Goal: Task Accomplishment & Management: Use online tool/utility

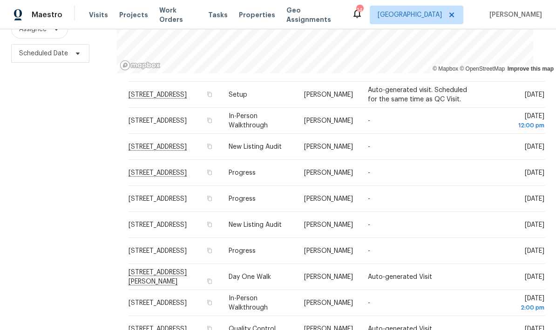
scroll to position [286, 0]
click at [455, 14] on icon at bounding box center [451, 14] width 7 height 7
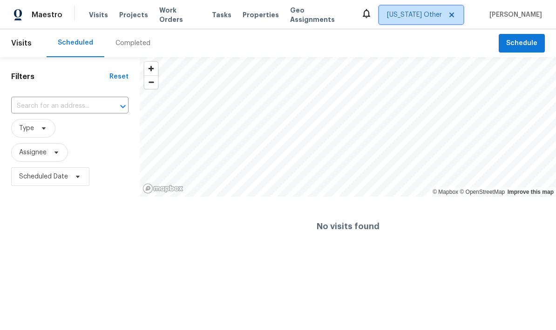
click at [422, 15] on span "[US_STATE] Other" at bounding box center [414, 14] width 55 height 9
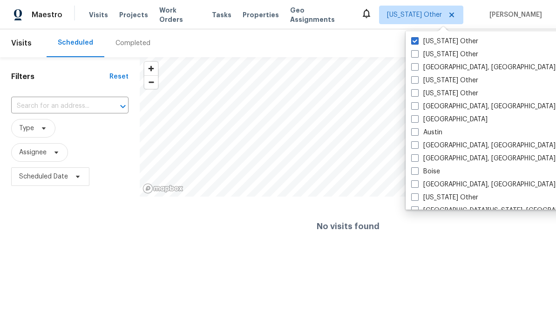
click at [416, 57] on span at bounding box center [414, 53] width 7 height 7
click at [416, 56] on input "[US_STATE] Other" at bounding box center [414, 53] width 6 height 6
checkbox input "true"
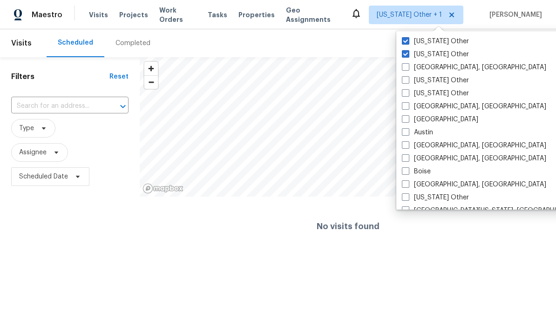
click at [405, 44] on span at bounding box center [405, 40] width 7 height 7
click at [405, 43] on input "[US_STATE] Other" at bounding box center [405, 40] width 6 height 6
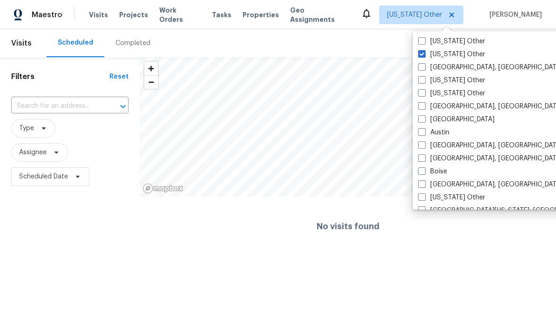
click at [424, 42] on span at bounding box center [421, 40] width 7 height 7
click at [424, 42] on input "[US_STATE] Other" at bounding box center [421, 40] width 6 height 6
checkbox input "true"
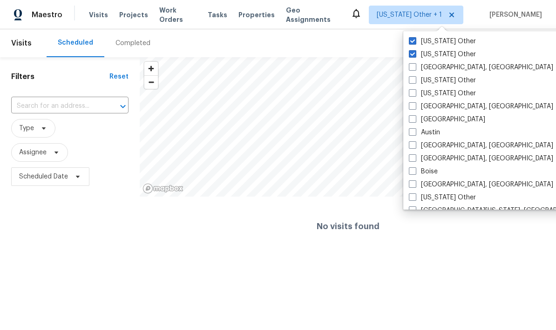
click at [411, 66] on span at bounding box center [412, 66] width 7 height 7
click at [411, 66] on input "[GEOGRAPHIC_DATA], [GEOGRAPHIC_DATA]" at bounding box center [412, 66] width 6 height 6
click at [410, 65] on span at bounding box center [411, 66] width 7 height 7
click at [410, 65] on input "[GEOGRAPHIC_DATA], [GEOGRAPHIC_DATA]" at bounding box center [411, 66] width 6 height 6
checkbox input "false"
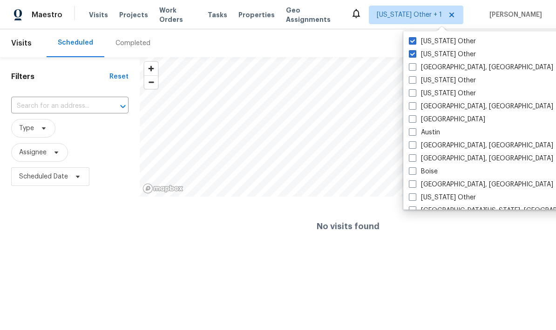
click at [411, 102] on span at bounding box center [412, 105] width 7 height 7
click at [411, 102] on input "[GEOGRAPHIC_DATA], [GEOGRAPHIC_DATA]" at bounding box center [412, 105] width 6 height 6
checkbox input "true"
click at [413, 95] on span at bounding box center [411, 92] width 7 height 7
click at [413, 95] on input "[US_STATE] Other" at bounding box center [411, 92] width 6 height 6
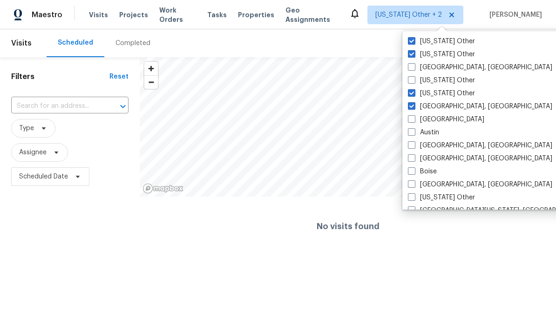
checkbox input "true"
click at [409, 81] on span at bounding box center [410, 79] width 7 height 7
click at [409, 81] on input "[US_STATE] Other" at bounding box center [410, 79] width 6 height 6
checkbox input "true"
click at [415, 69] on label "[GEOGRAPHIC_DATA], [GEOGRAPHIC_DATA]" at bounding box center [479, 67] width 144 height 9
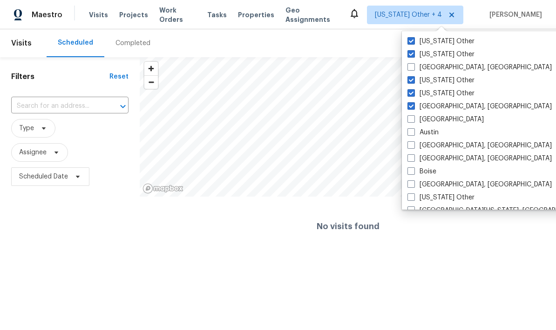
click at [413, 69] on input "[GEOGRAPHIC_DATA], [GEOGRAPHIC_DATA]" at bounding box center [410, 66] width 6 height 6
checkbox input "true"
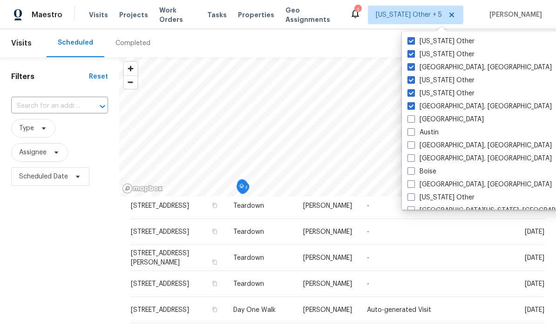
scroll to position [190, 0]
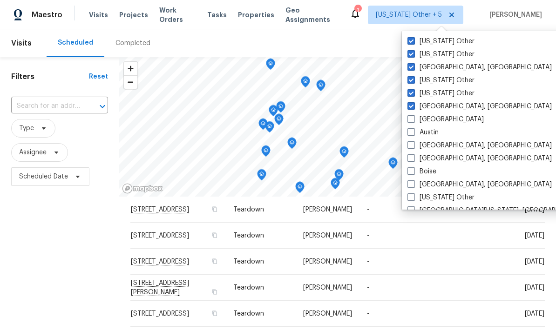
click at [408, 123] on label "[GEOGRAPHIC_DATA]" at bounding box center [445, 119] width 76 height 9
click at [408, 121] on input "[GEOGRAPHIC_DATA]" at bounding box center [410, 118] width 6 height 6
checkbox input "true"
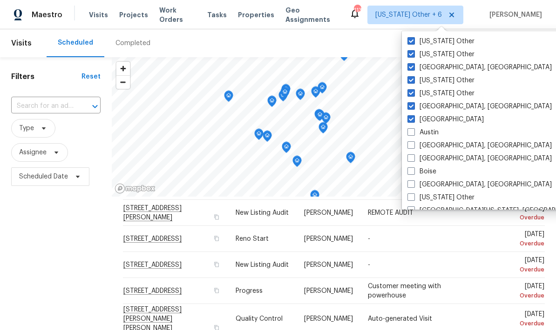
click at [411, 148] on span at bounding box center [410, 144] width 7 height 7
click at [411, 147] on input "[GEOGRAPHIC_DATA], [GEOGRAPHIC_DATA]" at bounding box center [410, 144] width 6 height 6
checkbox input "true"
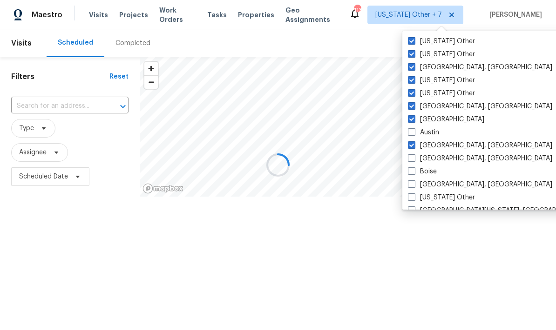
click at [412, 133] on span at bounding box center [411, 131] width 7 height 7
click at [412, 133] on input "Austin" at bounding box center [411, 131] width 6 height 6
checkbox input "true"
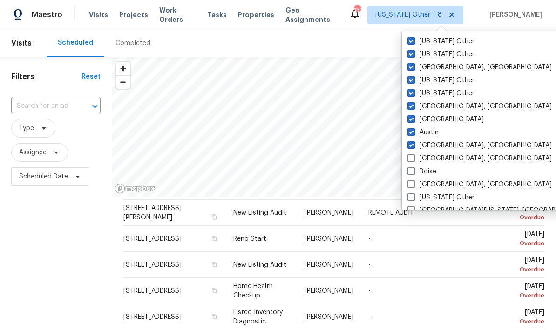
click at [27, 109] on input "text" at bounding box center [42, 106] width 63 height 14
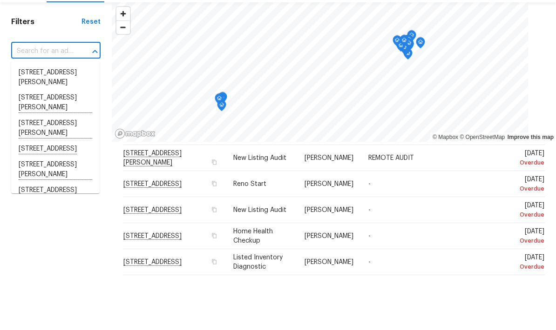
scroll to position [37, 0]
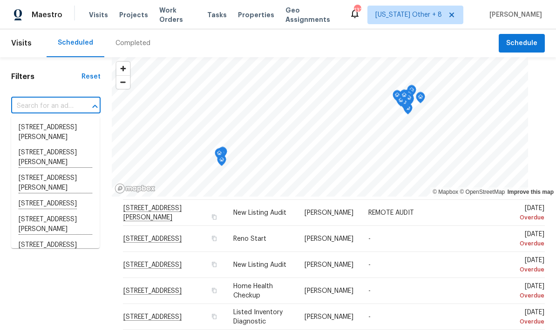
click at [43, 72] on h1 "Filters" at bounding box center [46, 76] width 70 height 9
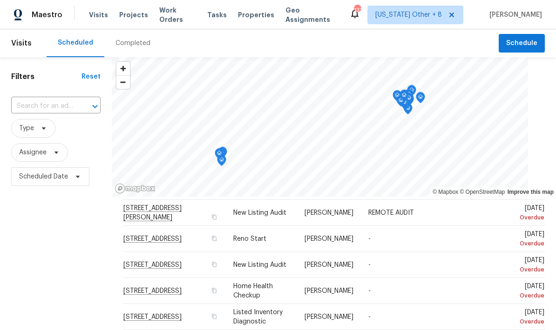
scroll to position [0, 0]
click at [455, 12] on icon at bounding box center [451, 14] width 7 height 7
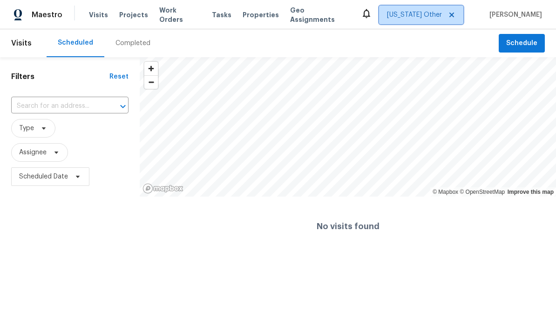
click at [422, 16] on span "[US_STATE] Other" at bounding box center [414, 14] width 55 height 9
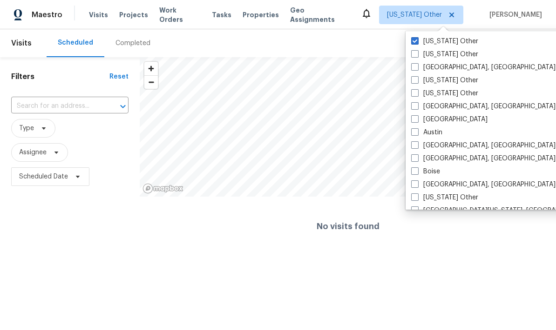
click at [412, 67] on span at bounding box center [414, 66] width 7 height 7
click at [412, 67] on input "[GEOGRAPHIC_DATA], [GEOGRAPHIC_DATA]" at bounding box center [414, 66] width 6 height 6
checkbox input "true"
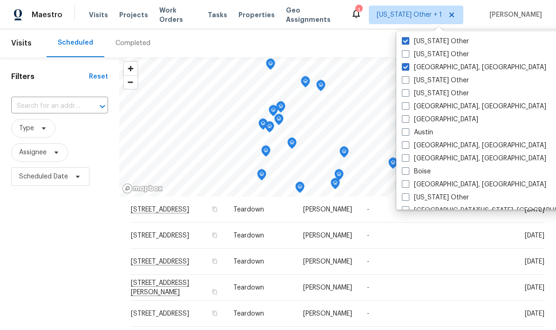
click at [405, 53] on span at bounding box center [405, 53] width 7 height 7
click at [405, 53] on input "[US_STATE] Other" at bounding box center [405, 53] width 6 height 6
checkbox input "true"
click at [405, 107] on span at bounding box center [404, 105] width 7 height 7
click at [405, 107] on input "[GEOGRAPHIC_DATA], [GEOGRAPHIC_DATA]" at bounding box center [404, 105] width 6 height 6
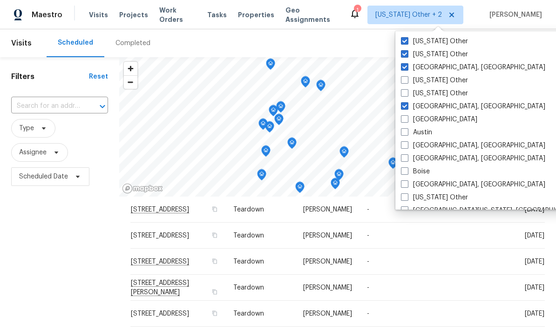
checkbox input "true"
click at [403, 117] on span at bounding box center [403, 118] width 7 height 7
click at [403, 117] on input "[GEOGRAPHIC_DATA]" at bounding box center [403, 118] width 6 height 6
checkbox input "true"
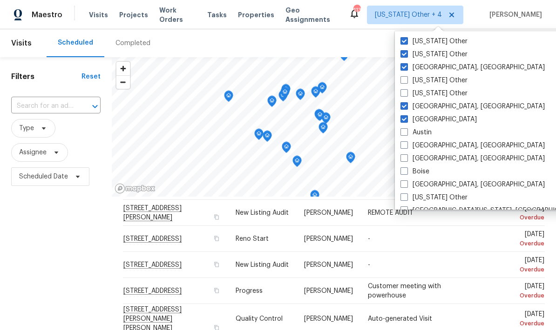
click at [403, 93] on span at bounding box center [403, 92] width 7 height 7
click at [403, 93] on input "[US_STATE] Other" at bounding box center [403, 92] width 6 height 6
checkbox input "true"
click at [403, 79] on span at bounding box center [403, 79] width 7 height 7
click at [403, 79] on input "[US_STATE] Other" at bounding box center [403, 79] width 6 height 6
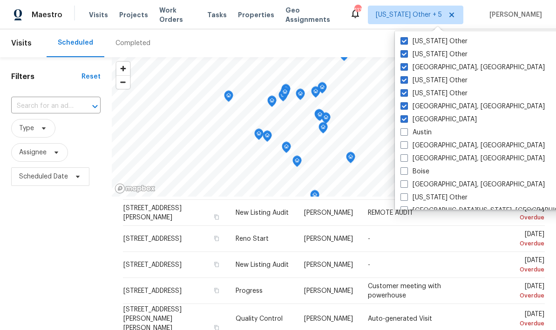
checkbox input "true"
click at [403, 132] on span at bounding box center [403, 131] width 7 height 7
click at [403, 132] on input "Austin" at bounding box center [403, 131] width 6 height 6
checkbox input "true"
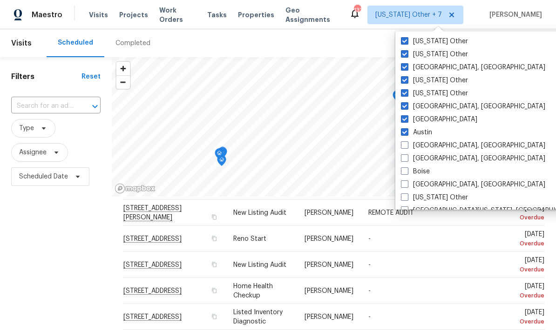
click at [403, 147] on span at bounding box center [404, 144] width 7 height 7
click at [403, 147] on input "[GEOGRAPHIC_DATA], [GEOGRAPHIC_DATA]" at bounding box center [404, 144] width 6 height 6
checkbox input "true"
click at [403, 159] on span at bounding box center [403, 157] width 7 height 7
click at [403, 159] on input "[GEOGRAPHIC_DATA], [GEOGRAPHIC_DATA]" at bounding box center [403, 157] width 6 height 6
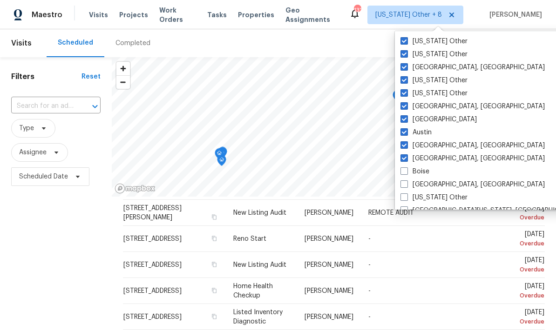
checkbox input "true"
click at [401, 173] on span at bounding box center [403, 171] width 7 height 7
click at [401, 173] on input "Boise" at bounding box center [403, 170] width 6 height 6
checkbox input "true"
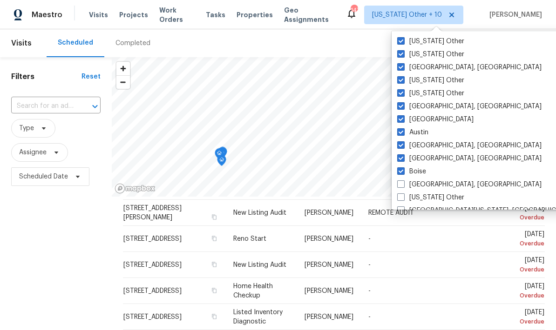
click at [401, 187] on span at bounding box center [400, 184] width 7 height 7
click at [401, 186] on input "[GEOGRAPHIC_DATA], [GEOGRAPHIC_DATA]" at bounding box center [400, 183] width 6 height 6
checkbox input "true"
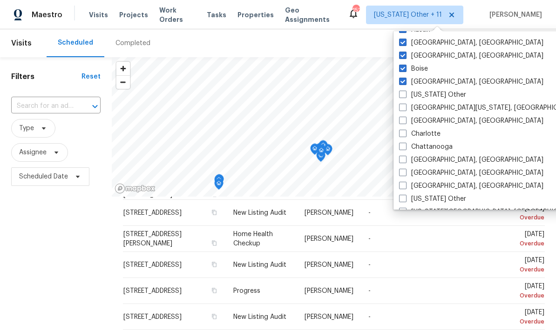
scroll to position [103, 0]
click at [403, 110] on span at bounding box center [402, 106] width 7 height 7
click at [403, 109] on input "[GEOGRAPHIC_DATA][US_STATE], [GEOGRAPHIC_DATA]" at bounding box center [402, 106] width 6 height 6
checkbox input "true"
click at [403, 125] on label "[GEOGRAPHIC_DATA], [GEOGRAPHIC_DATA]" at bounding box center [470, 120] width 144 height 9
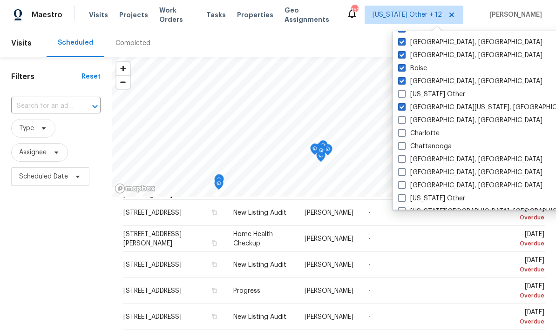
click at [403, 122] on input "[GEOGRAPHIC_DATA], [GEOGRAPHIC_DATA]" at bounding box center [401, 119] width 6 height 6
checkbox input "true"
click at [403, 133] on span at bounding box center [400, 132] width 7 height 7
click at [403, 133] on input "Charlotte" at bounding box center [400, 132] width 6 height 6
checkbox input "true"
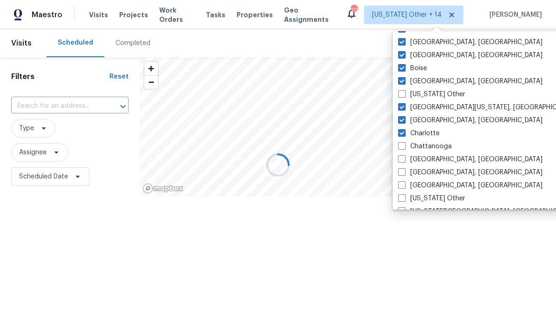
click at [399, 150] on label "Chattanooga" at bounding box center [425, 146] width 54 height 9
click at [399, 148] on input "Chattanooga" at bounding box center [401, 145] width 6 height 6
checkbox input "true"
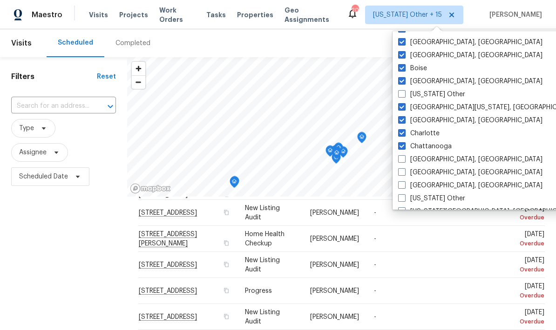
click at [403, 172] on span at bounding box center [401, 171] width 7 height 7
click at [403, 172] on input "[GEOGRAPHIC_DATA], [GEOGRAPHIC_DATA]" at bounding box center [401, 171] width 6 height 6
checkbox input "true"
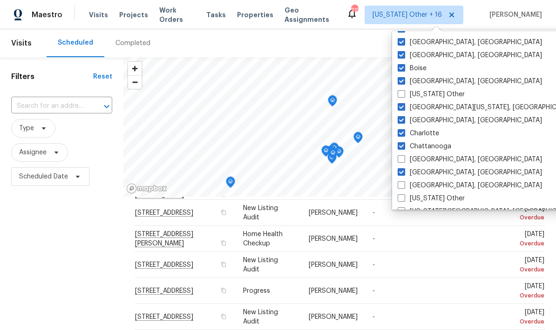
click at [400, 187] on span at bounding box center [400, 184] width 7 height 7
click at [400, 187] on input "[GEOGRAPHIC_DATA], [GEOGRAPHIC_DATA]" at bounding box center [400, 184] width 6 height 6
checkbox input "true"
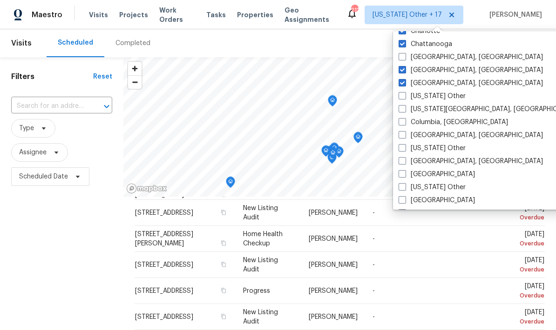
scroll to position [206, 0]
click at [401, 112] on span at bounding box center [401, 108] width 7 height 7
click at [401, 110] on input "[US_STATE][GEOGRAPHIC_DATA], [GEOGRAPHIC_DATA]" at bounding box center [401, 107] width 6 height 6
checkbox input "true"
click at [401, 124] on span at bounding box center [400, 121] width 7 height 7
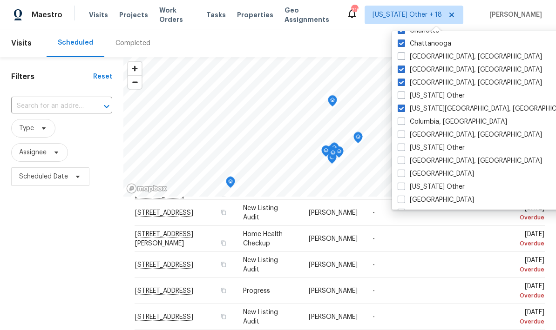
click at [401, 123] on input "Columbia, [GEOGRAPHIC_DATA]" at bounding box center [400, 120] width 6 height 6
checkbox input "true"
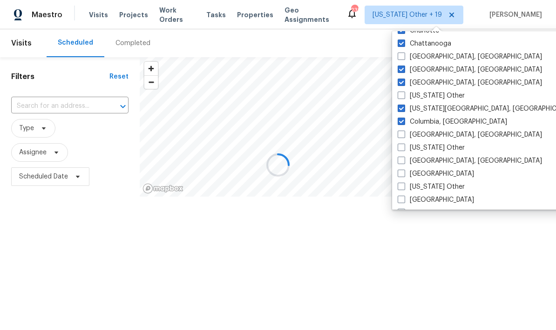
click at [403, 138] on span at bounding box center [400, 134] width 7 height 7
click at [403, 136] on input "[GEOGRAPHIC_DATA], [GEOGRAPHIC_DATA]" at bounding box center [400, 133] width 6 height 6
checkbox input "true"
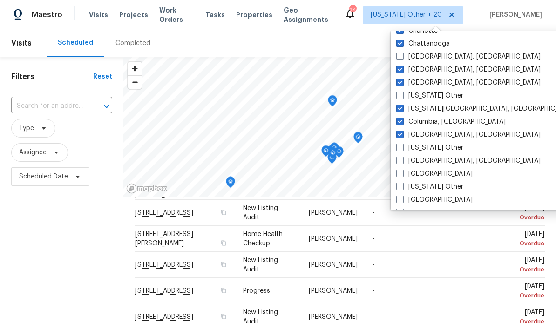
click at [400, 174] on span at bounding box center [399, 173] width 7 height 7
click at [400, 174] on input "[GEOGRAPHIC_DATA]" at bounding box center [399, 172] width 6 height 6
checkbox input "true"
click at [403, 202] on span at bounding box center [401, 199] width 7 height 7
click at [403, 201] on input "[GEOGRAPHIC_DATA]" at bounding box center [401, 198] width 6 height 6
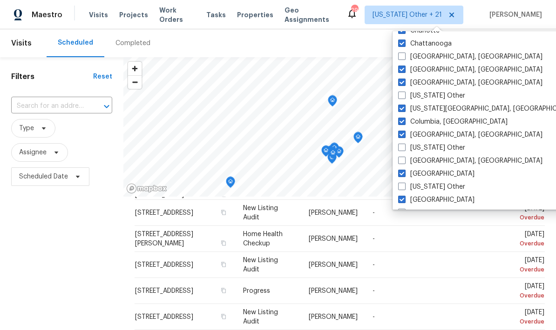
checkbox input "true"
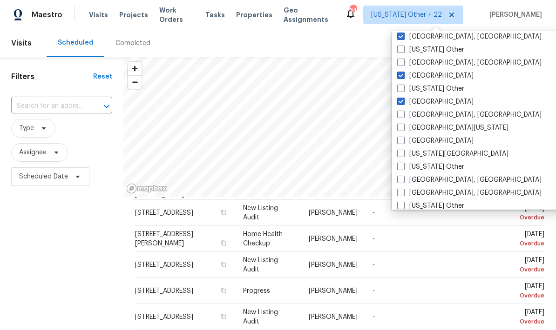
scroll to position [305, 0]
click at [399, 118] on label "[GEOGRAPHIC_DATA], [GEOGRAPHIC_DATA]" at bounding box center [469, 114] width 144 height 9
click at [399, 116] on input "[GEOGRAPHIC_DATA], [GEOGRAPHIC_DATA]" at bounding box center [400, 113] width 6 height 6
checkbox input "true"
click at [402, 138] on span at bounding box center [399, 139] width 7 height 7
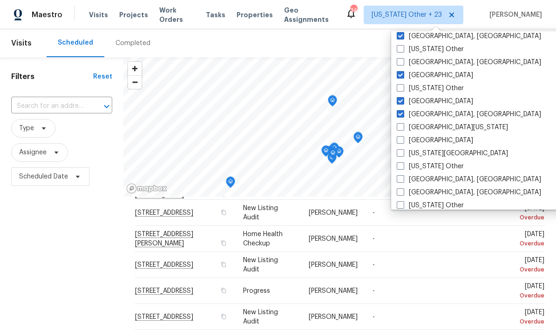
click at [402, 138] on input "[GEOGRAPHIC_DATA]" at bounding box center [399, 139] width 6 height 6
checkbox input "true"
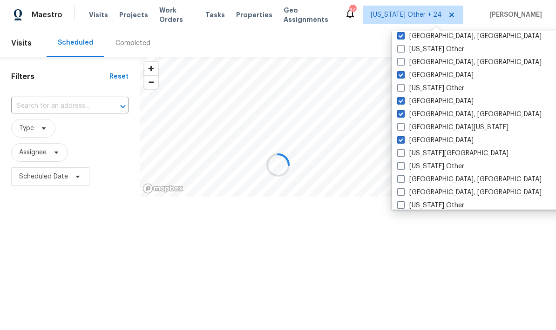
click at [399, 181] on span at bounding box center [400, 178] width 7 height 7
click at [399, 181] on input "[GEOGRAPHIC_DATA], [GEOGRAPHIC_DATA]" at bounding box center [400, 178] width 6 height 6
checkbox input "true"
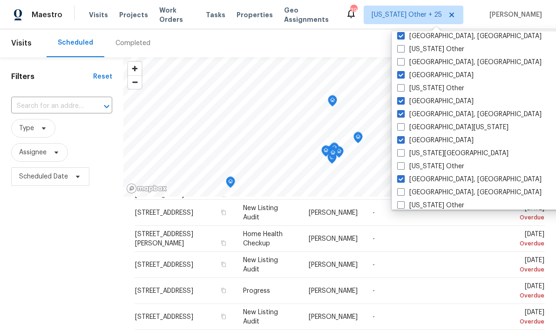
click at [399, 194] on span at bounding box center [400, 191] width 7 height 7
click at [399, 194] on input "[GEOGRAPHIC_DATA], [GEOGRAPHIC_DATA]" at bounding box center [400, 191] width 6 height 6
checkbox input "true"
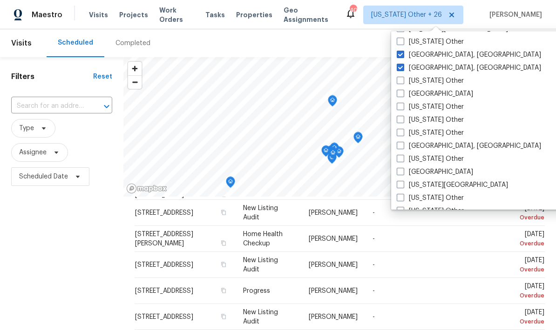
scroll to position [430, 0]
click at [402, 93] on span at bounding box center [399, 92] width 7 height 7
click at [402, 93] on input "[GEOGRAPHIC_DATA]" at bounding box center [399, 91] width 6 height 6
checkbox input "true"
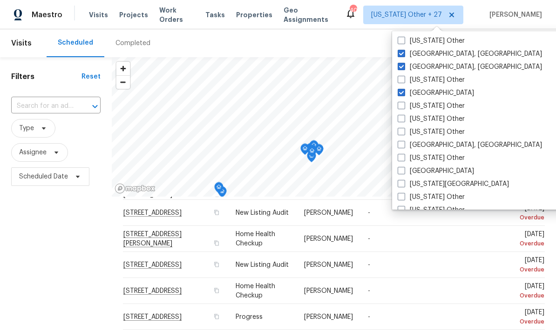
click at [398, 148] on span at bounding box center [400, 144] width 7 height 7
click at [398, 147] on input "[GEOGRAPHIC_DATA], [GEOGRAPHIC_DATA]" at bounding box center [400, 144] width 6 height 6
checkbox input "true"
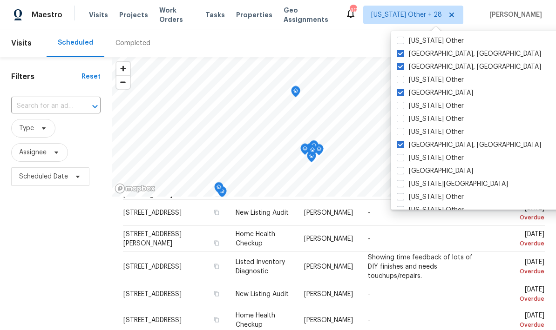
click at [397, 173] on span at bounding box center [399, 170] width 7 height 7
click at [397, 173] on input "[GEOGRAPHIC_DATA]" at bounding box center [399, 170] width 6 height 6
checkbox input "true"
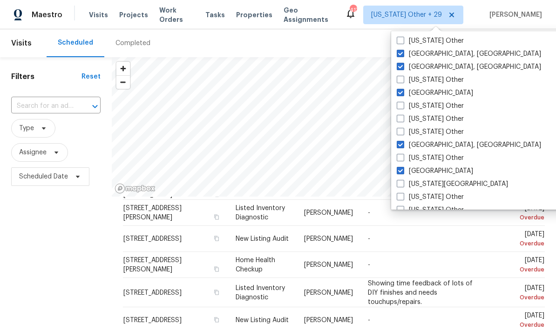
click at [399, 187] on span at bounding box center [399, 183] width 7 height 7
click at [399, 186] on input "[US_STATE][GEOGRAPHIC_DATA]" at bounding box center [399, 183] width 6 height 6
checkbox input "true"
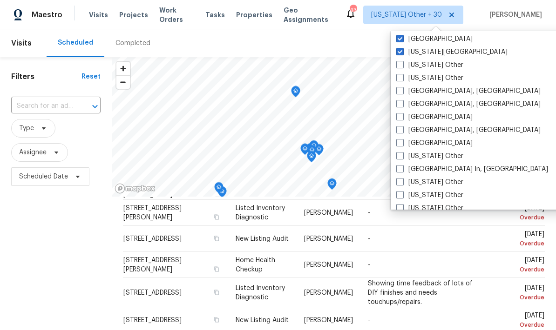
scroll to position [564, 0]
click at [399, 92] on span at bounding box center [399, 89] width 7 height 7
click at [399, 92] on input "[GEOGRAPHIC_DATA], [GEOGRAPHIC_DATA]" at bounding box center [399, 89] width 6 height 6
checkbox input "true"
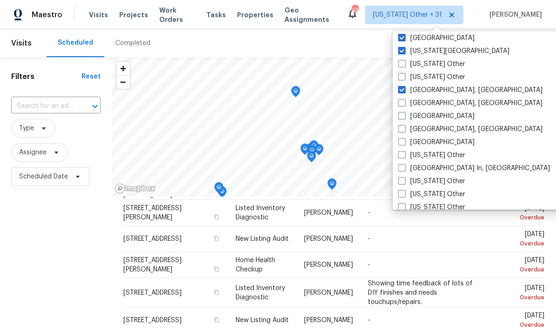
click at [401, 105] on span at bounding box center [401, 102] width 7 height 7
click at [401, 105] on input "[GEOGRAPHIC_DATA], [GEOGRAPHIC_DATA]" at bounding box center [401, 102] width 6 height 6
checkbox input "true"
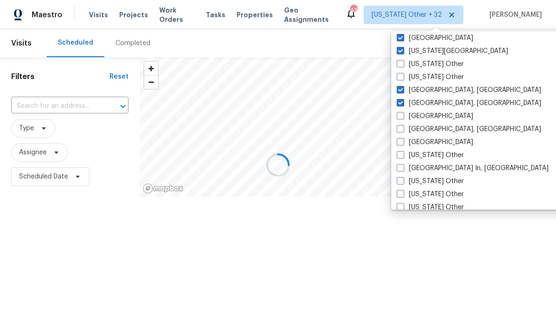
click at [402, 120] on label "[GEOGRAPHIC_DATA]" at bounding box center [434, 116] width 76 height 9
click at [402, 118] on input "[GEOGRAPHIC_DATA]" at bounding box center [399, 115] width 6 height 6
checkbox input "true"
click at [397, 132] on span at bounding box center [399, 128] width 7 height 7
click at [397, 131] on input "[GEOGRAPHIC_DATA], [GEOGRAPHIC_DATA]" at bounding box center [399, 128] width 6 height 6
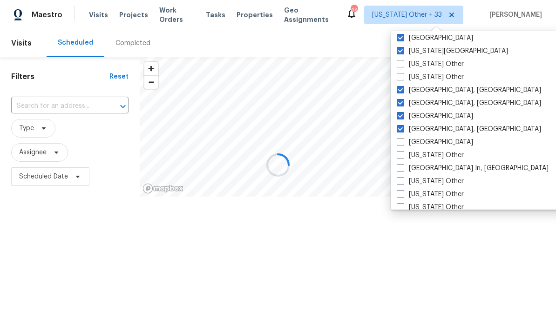
checkbox input "true"
click at [399, 146] on label "[GEOGRAPHIC_DATA]" at bounding box center [434, 142] width 76 height 9
click at [399, 144] on input "[GEOGRAPHIC_DATA]" at bounding box center [399, 141] width 6 height 6
checkbox input "true"
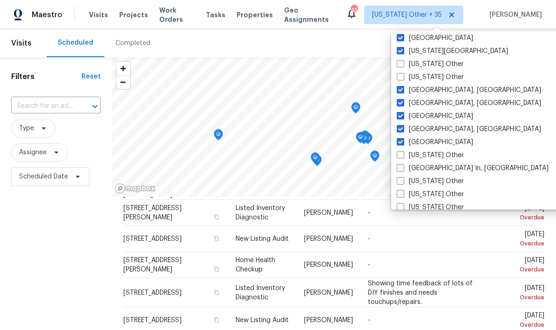
click at [399, 172] on label "[GEOGRAPHIC_DATA] In, [GEOGRAPHIC_DATA]" at bounding box center [472, 168] width 152 height 9
click at [399, 170] on input "[GEOGRAPHIC_DATA] In, [GEOGRAPHIC_DATA]" at bounding box center [399, 167] width 6 height 6
checkbox input "true"
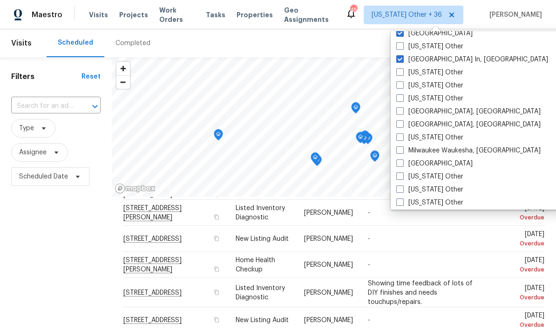
scroll to position [677, 0]
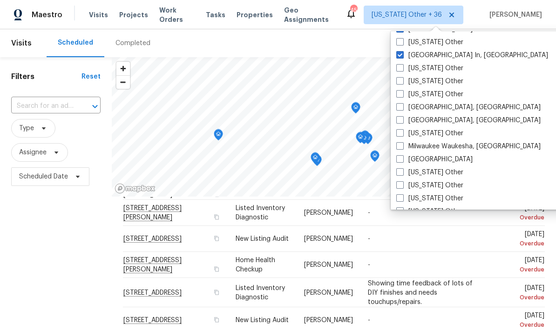
click at [397, 109] on span at bounding box center [399, 106] width 7 height 7
click at [397, 109] on input "[GEOGRAPHIC_DATA], [GEOGRAPHIC_DATA]" at bounding box center [399, 106] width 6 height 6
checkbox input "true"
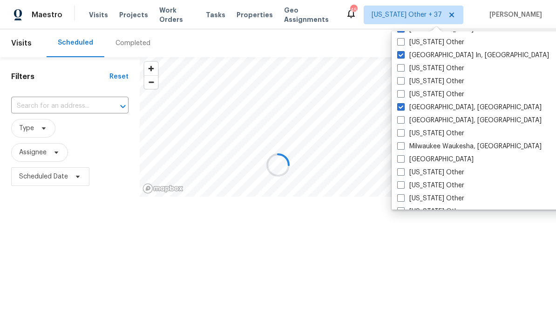
click at [399, 121] on span at bounding box center [400, 119] width 7 height 7
click at [399, 121] on input "[GEOGRAPHIC_DATA], [GEOGRAPHIC_DATA]" at bounding box center [400, 119] width 6 height 6
checkbox input "true"
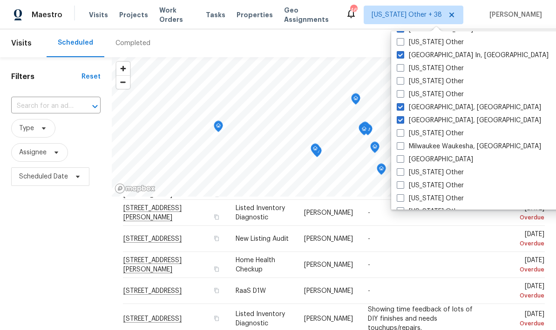
click at [399, 161] on span at bounding box center [399, 158] width 7 height 7
click at [399, 161] on input "[GEOGRAPHIC_DATA]" at bounding box center [399, 158] width 6 height 6
checkbox input "true"
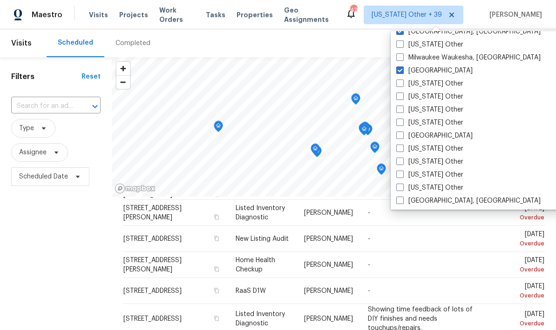
scroll to position [777, 0]
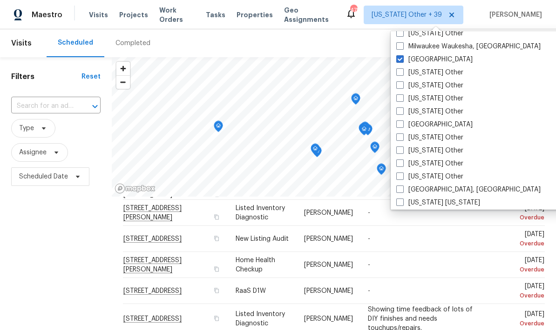
click at [400, 126] on span at bounding box center [399, 124] width 7 height 7
click at [400, 126] on input "[GEOGRAPHIC_DATA]" at bounding box center [399, 123] width 6 height 6
checkbox input "true"
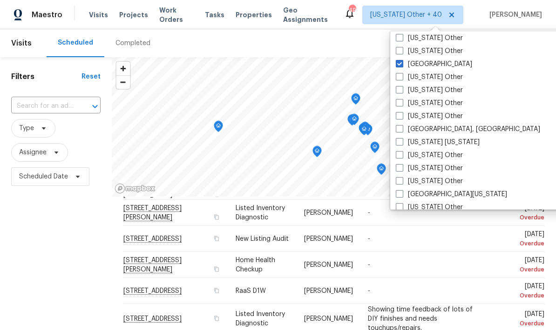
scroll to position [846, 0]
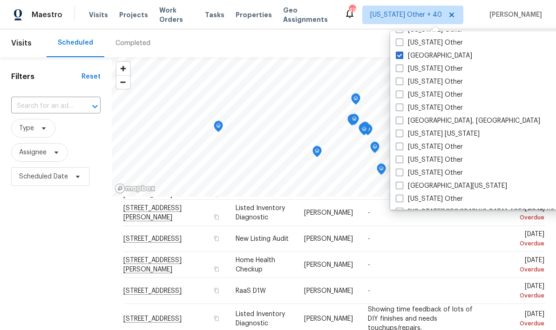
click at [399, 186] on span at bounding box center [399, 185] width 7 height 7
click at [399, 186] on input "[GEOGRAPHIC_DATA][US_STATE]" at bounding box center [399, 184] width 6 height 6
checkbox input "true"
click at [27, 130] on span "Type" at bounding box center [26, 128] width 15 height 9
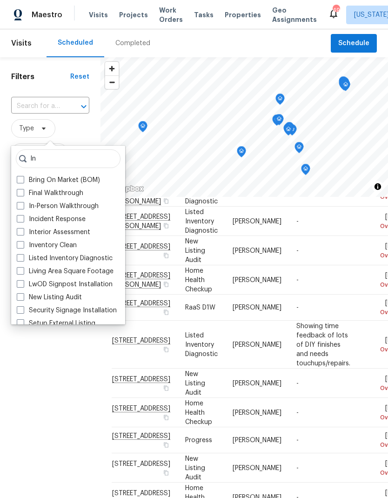
type input "In"
click at [20, 204] on span at bounding box center [20, 205] width 7 height 7
click at [20, 204] on input "In-Person Walkthrough" at bounding box center [20, 204] width 6 height 6
checkbox input "true"
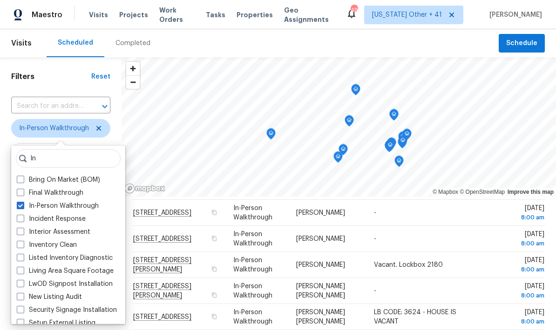
click at [63, 81] on h1 "Filters" at bounding box center [51, 76] width 80 height 9
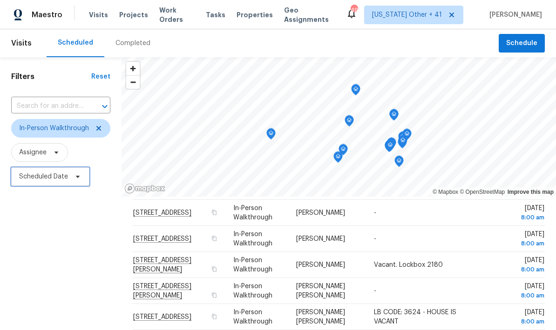
click at [32, 181] on span "Scheduled Date" at bounding box center [43, 176] width 49 height 9
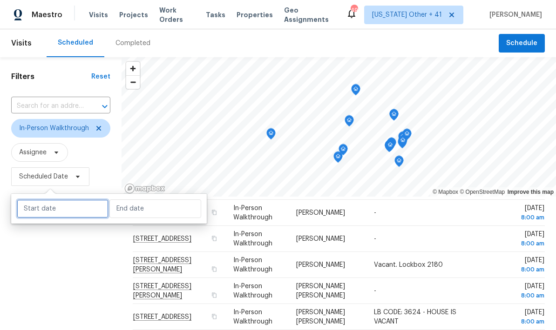
click at [26, 213] on input "text" at bounding box center [63, 209] width 92 height 19
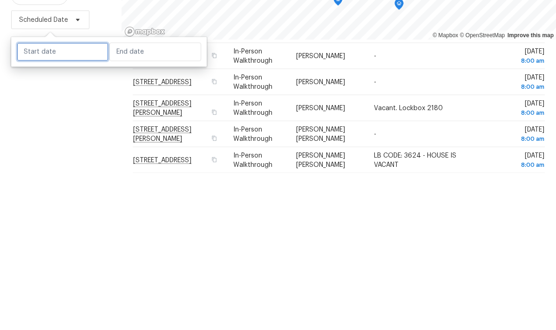
select select "9"
select select "2025"
select select "10"
select select "2025"
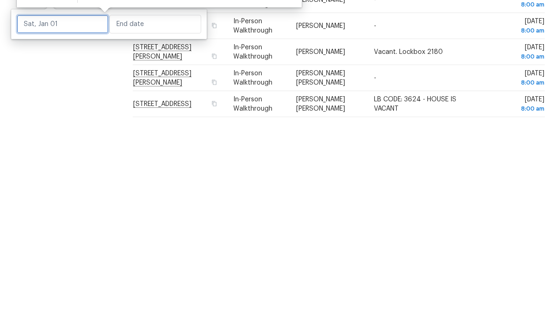
click at [27, 228] on input "text" at bounding box center [63, 237] width 92 height 19
click at [37, 228] on input "text" at bounding box center [63, 237] width 92 height 19
click at [30, 228] on input "text" at bounding box center [63, 237] width 92 height 19
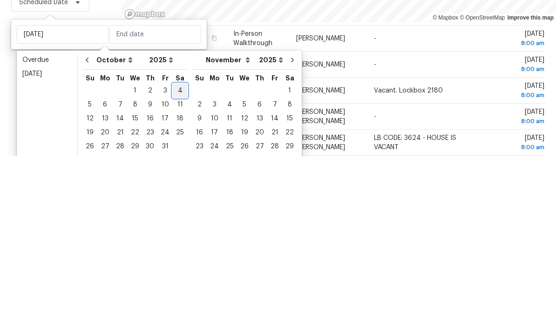
click at [177, 259] on div "4" at bounding box center [180, 265] width 14 height 13
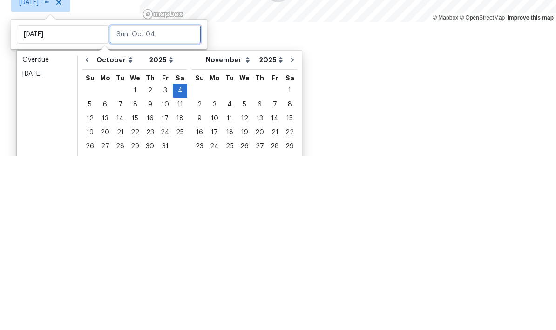
type input "[DATE]"
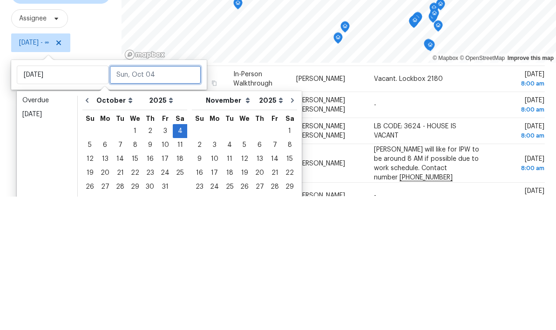
click at [121, 200] on input "text" at bounding box center [155, 209] width 92 height 19
click at [161, 200] on input "text" at bounding box center [155, 209] width 92 height 19
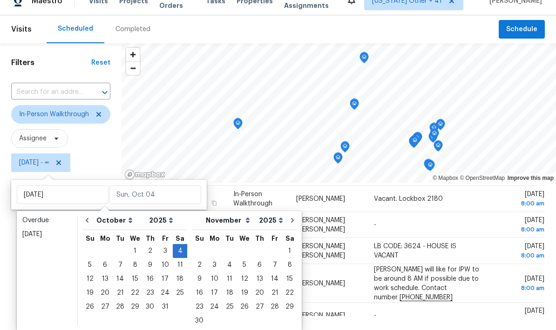
click at [174, 15] on div "Scheduled Completed" at bounding box center [273, 29] width 452 height 28
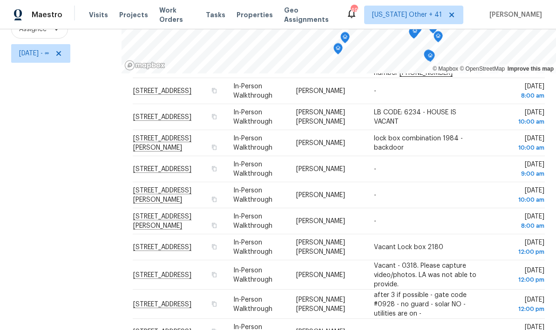
scroll to position [305, 0]
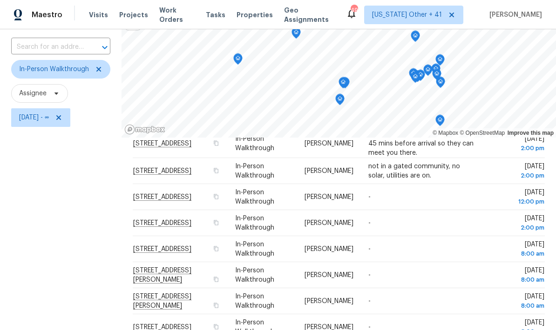
scroll to position [50, 0]
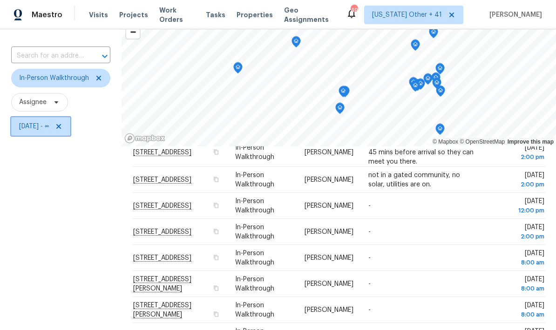
click at [24, 122] on span "[DATE] - ∞" at bounding box center [34, 126] width 30 height 9
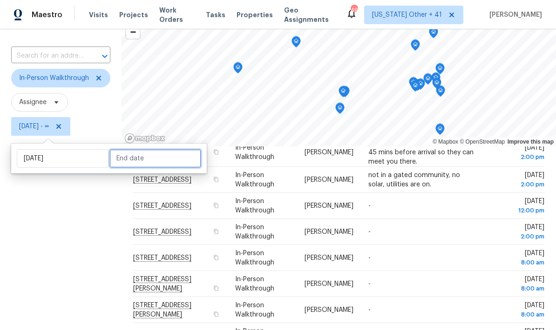
click at [133, 149] on input "text" at bounding box center [155, 158] width 92 height 19
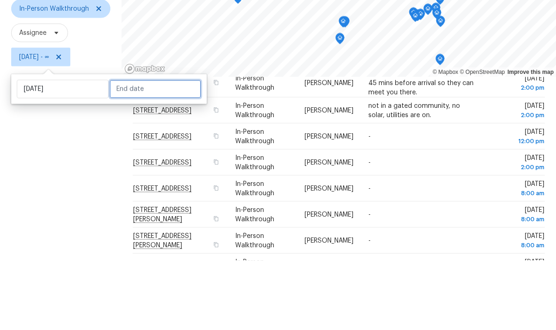
select select "9"
select select "2025"
select select "10"
select select "2025"
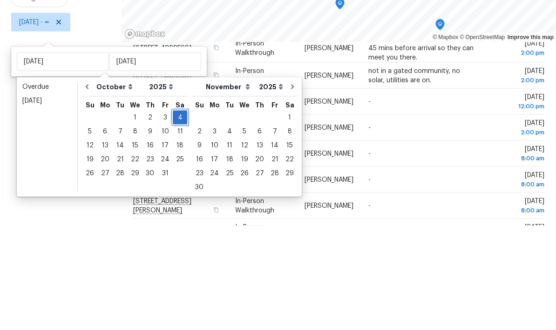
click at [173, 215] on div "4" at bounding box center [180, 221] width 14 height 13
type input "[DATE]"
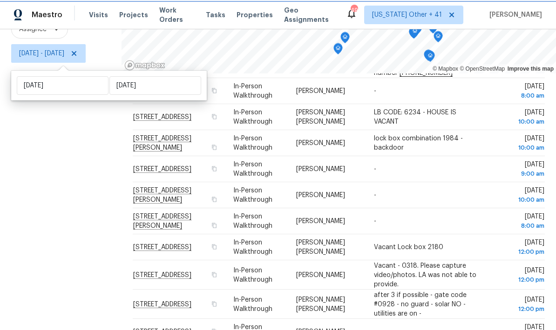
scroll to position [305, 0]
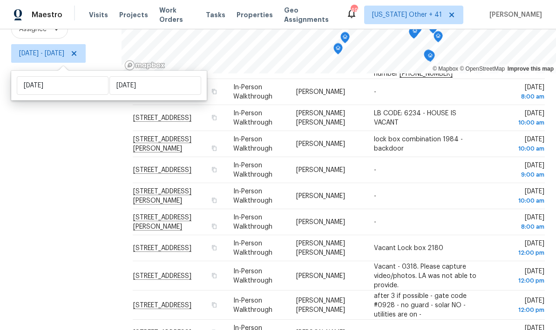
click at [46, 195] on div "Filters Reset ​ In-Person Walkthrough Assignee [DATE] - [DATE]" at bounding box center [60, 136] width 121 height 404
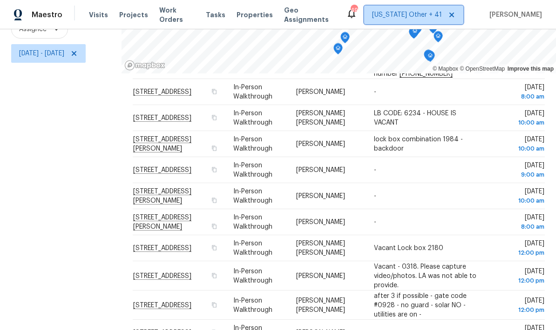
click at [415, 15] on span "[US_STATE] Other + 41" at bounding box center [407, 14] width 70 height 9
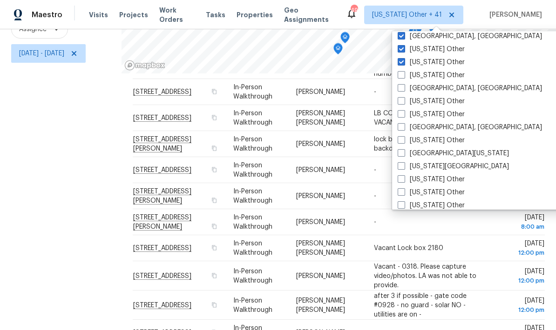
scroll to position [530, 0]
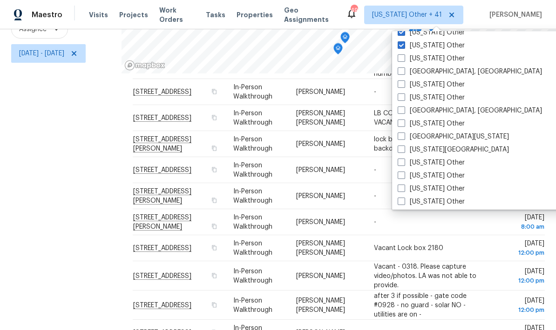
click at [403, 114] on label "[GEOGRAPHIC_DATA], [GEOGRAPHIC_DATA]" at bounding box center [469, 110] width 144 height 9
click at [403, 112] on input "[GEOGRAPHIC_DATA], [GEOGRAPHIC_DATA]" at bounding box center [400, 109] width 6 height 6
checkbox input "true"
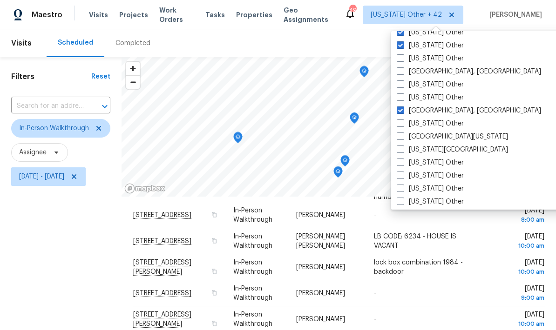
click at [399, 141] on label "[GEOGRAPHIC_DATA][US_STATE]" at bounding box center [451, 136] width 111 height 9
click at [399, 138] on input "[GEOGRAPHIC_DATA][US_STATE]" at bounding box center [399, 135] width 6 height 6
checkbox input "true"
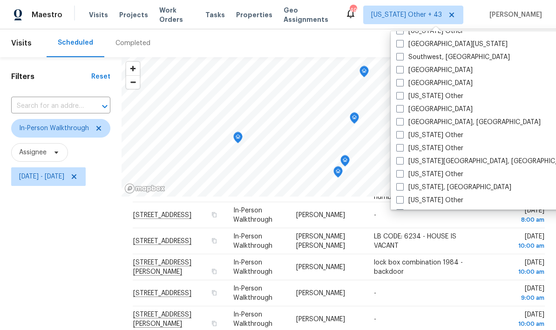
scroll to position [1336, 0]
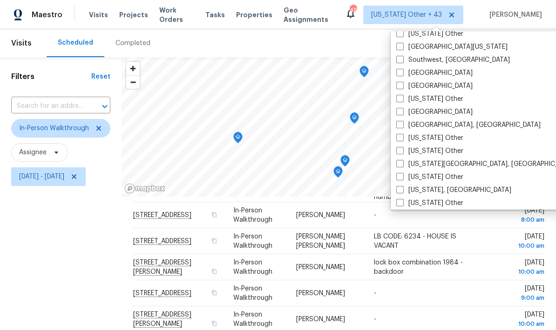
click at [396, 129] on label "[GEOGRAPHIC_DATA], [GEOGRAPHIC_DATA]" at bounding box center [468, 125] width 144 height 9
click at [396, 127] on input "[GEOGRAPHIC_DATA], [GEOGRAPHIC_DATA]" at bounding box center [399, 124] width 6 height 6
checkbox input "true"
click at [396, 117] on div "[GEOGRAPHIC_DATA]" at bounding box center [487, 112] width 188 height 13
click at [398, 113] on span at bounding box center [399, 111] width 7 height 7
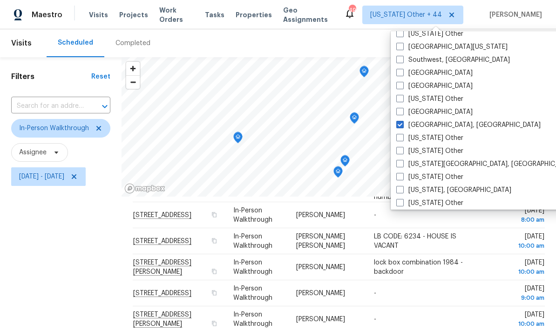
click at [398, 113] on input "[GEOGRAPHIC_DATA]" at bounding box center [399, 110] width 6 height 6
checkbox input "true"
click at [400, 89] on label "[GEOGRAPHIC_DATA]" at bounding box center [434, 85] width 76 height 9
click at [400, 87] on input "[GEOGRAPHIC_DATA]" at bounding box center [399, 84] width 6 height 6
checkbox input "true"
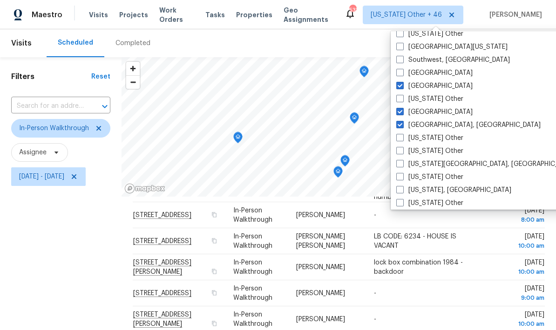
click at [397, 74] on span at bounding box center [399, 72] width 7 height 7
click at [397, 74] on input "[GEOGRAPHIC_DATA]" at bounding box center [399, 71] width 6 height 6
checkbox input "true"
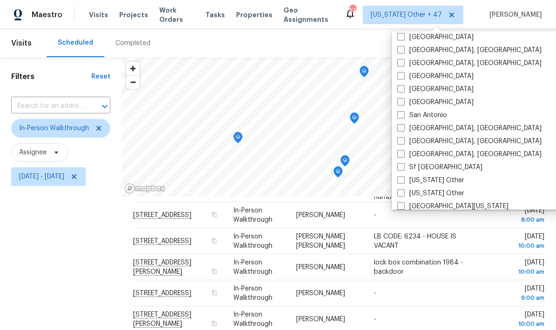
scroll to position [1166, 0]
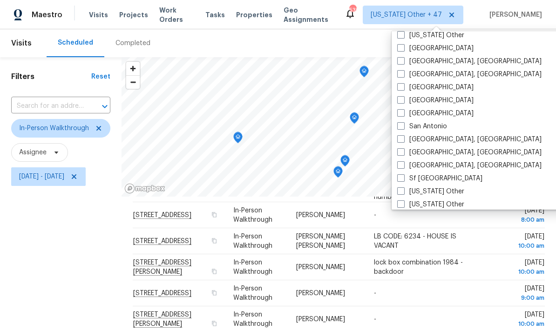
click at [395, 91] on div "[GEOGRAPHIC_DATA]" at bounding box center [488, 87] width 188 height 13
click at [397, 104] on label "[GEOGRAPHIC_DATA]" at bounding box center [435, 100] width 76 height 9
click at [397, 102] on input "[GEOGRAPHIC_DATA]" at bounding box center [400, 99] width 6 height 6
checkbox input "true"
click at [401, 88] on span at bounding box center [399, 86] width 7 height 7
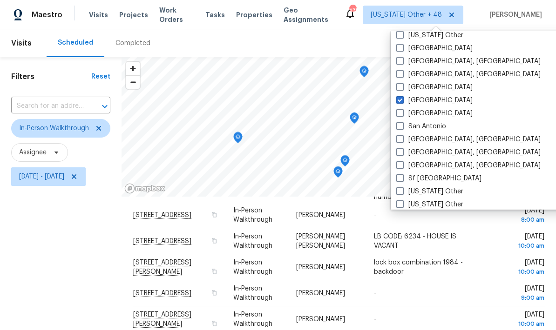
click at [401, 88] on input "[GEOGRAPHIC_DATA]" at bounding box center [399, 86] width 6 height 6
checkbox input "true"
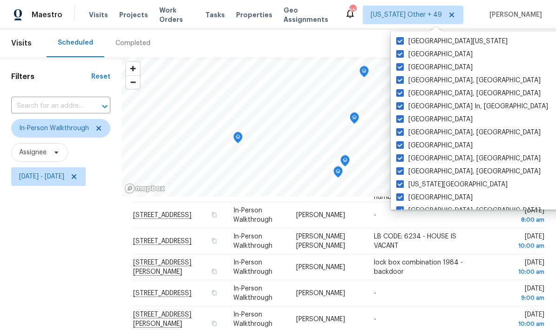
click at [62, 245] on div "Filters Reset ​ In-Person Walkthrough Assignee [DATE] - [DATE]" at bounding box center [60, 259] width 121 height 404
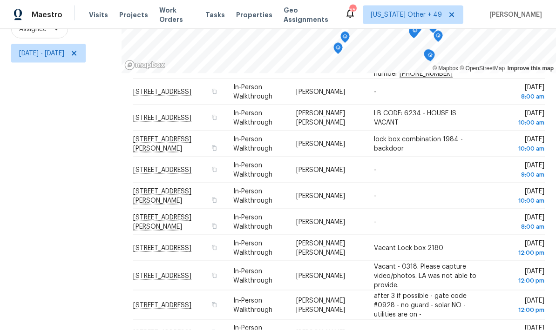
scroll to position [37, 0]
